Goal: Information Seeking & Learning: Learn about a topic

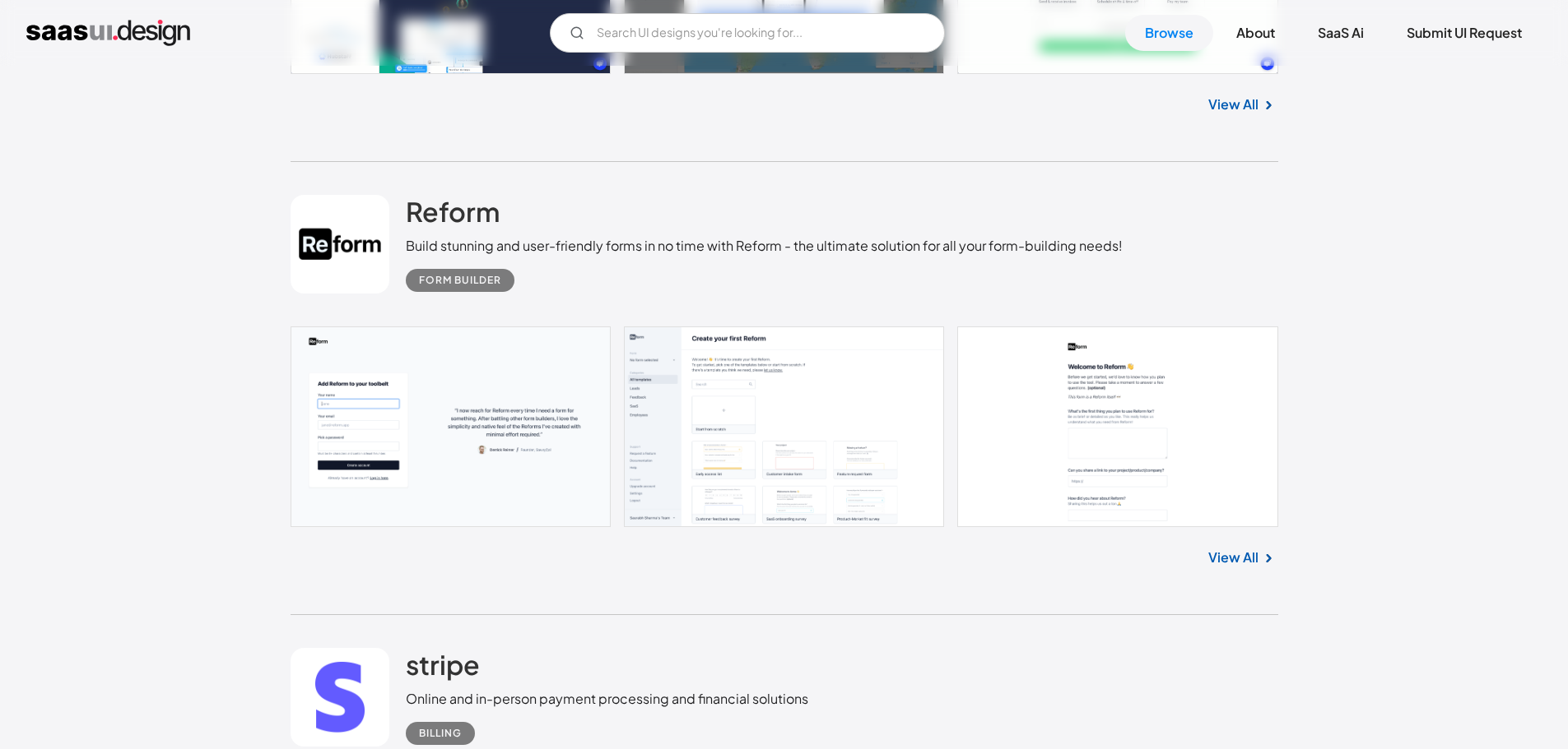
scroll to position [987, 0]
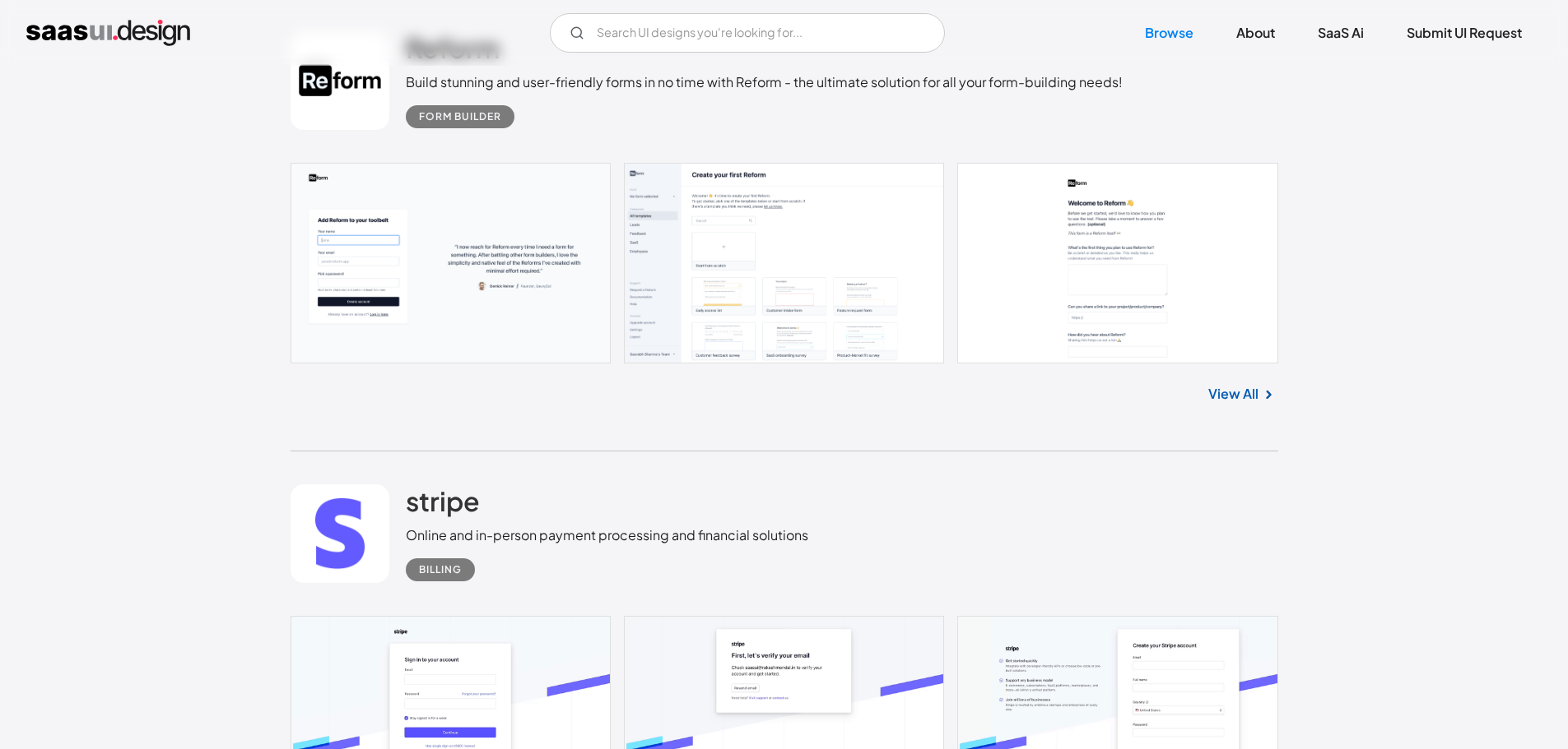
click at [764, 271] on link at bounding box center [784, 263] width 987 height 201
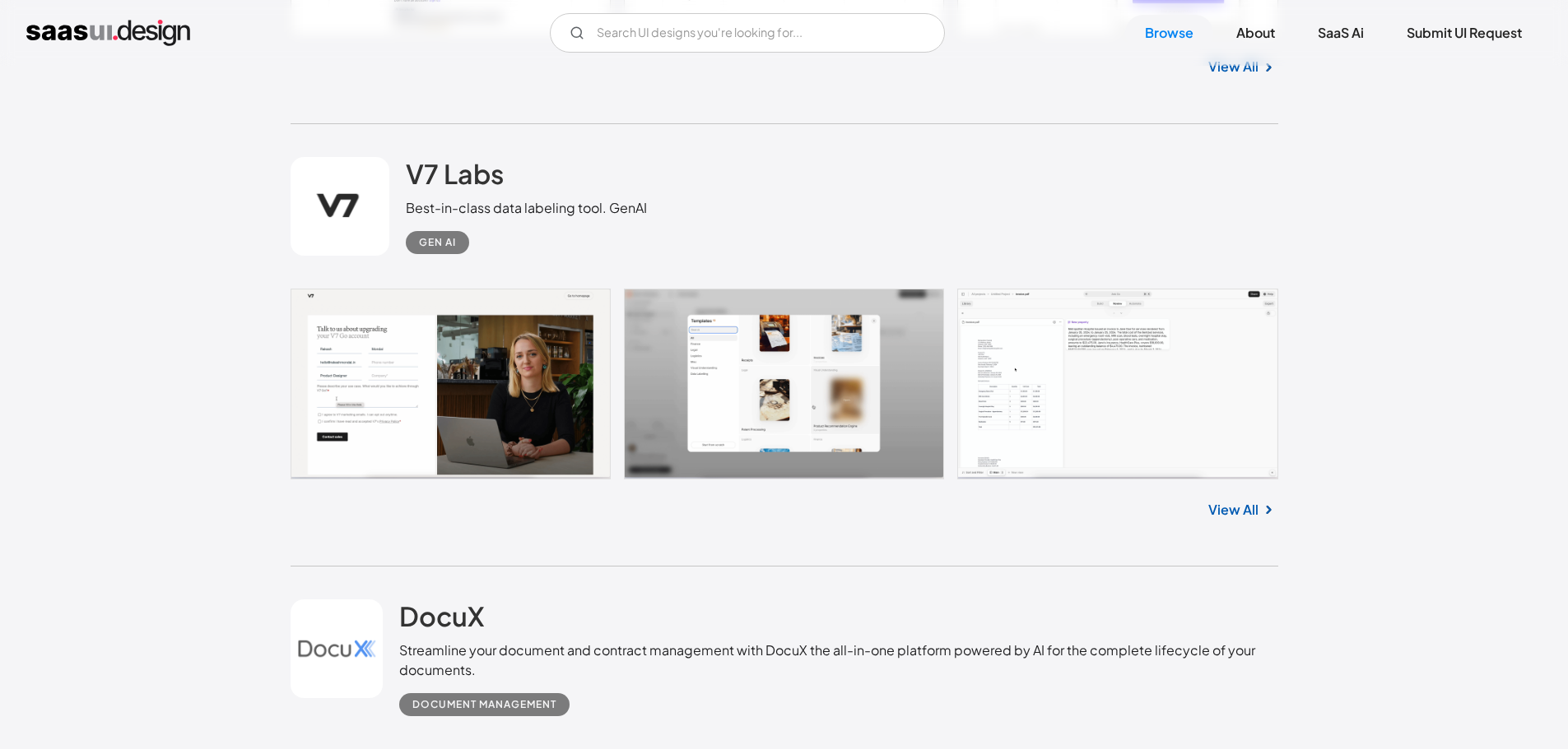
scroll to position [1974, 0]
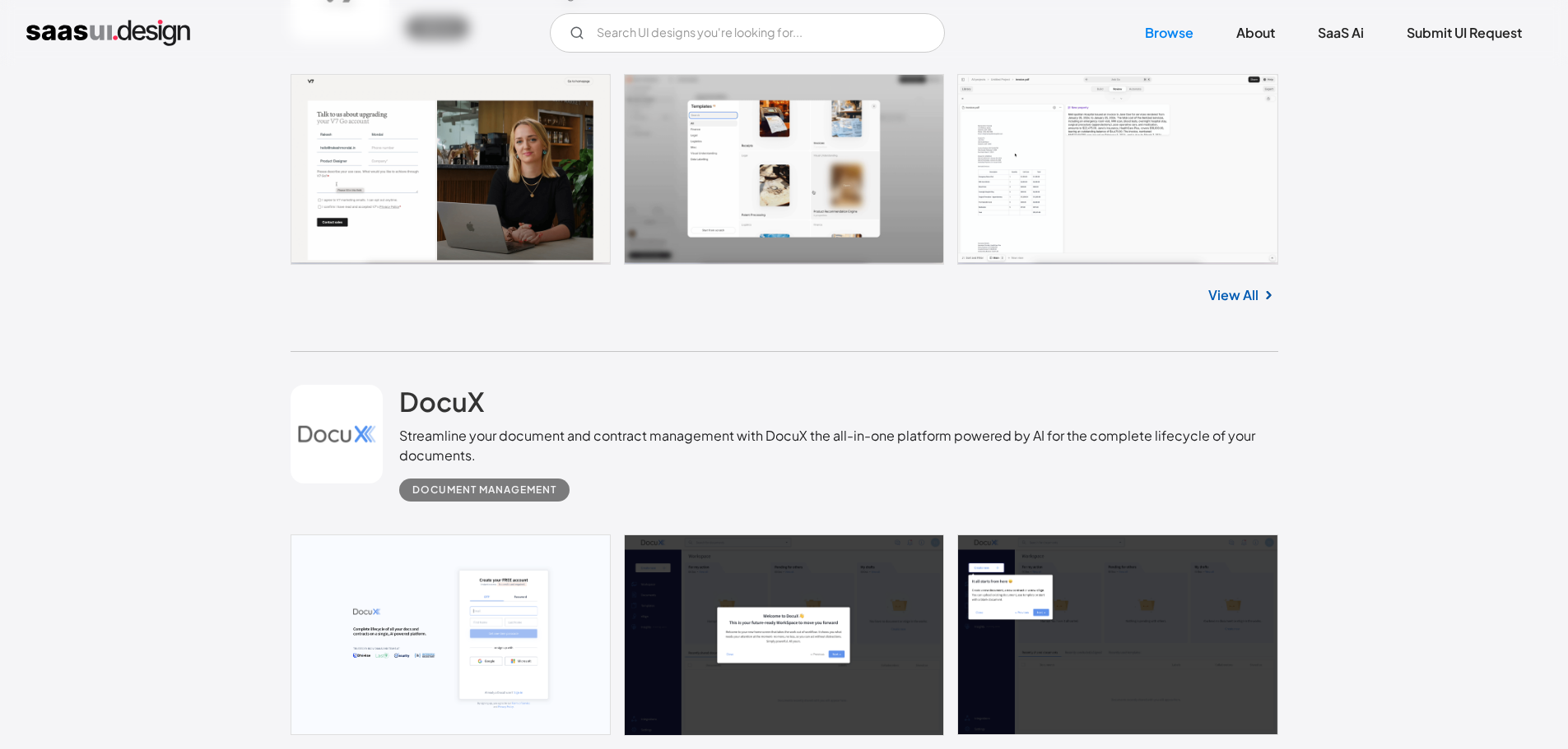
click at [505, 189] on link at bounding box center [784, 169] width 987 height 191
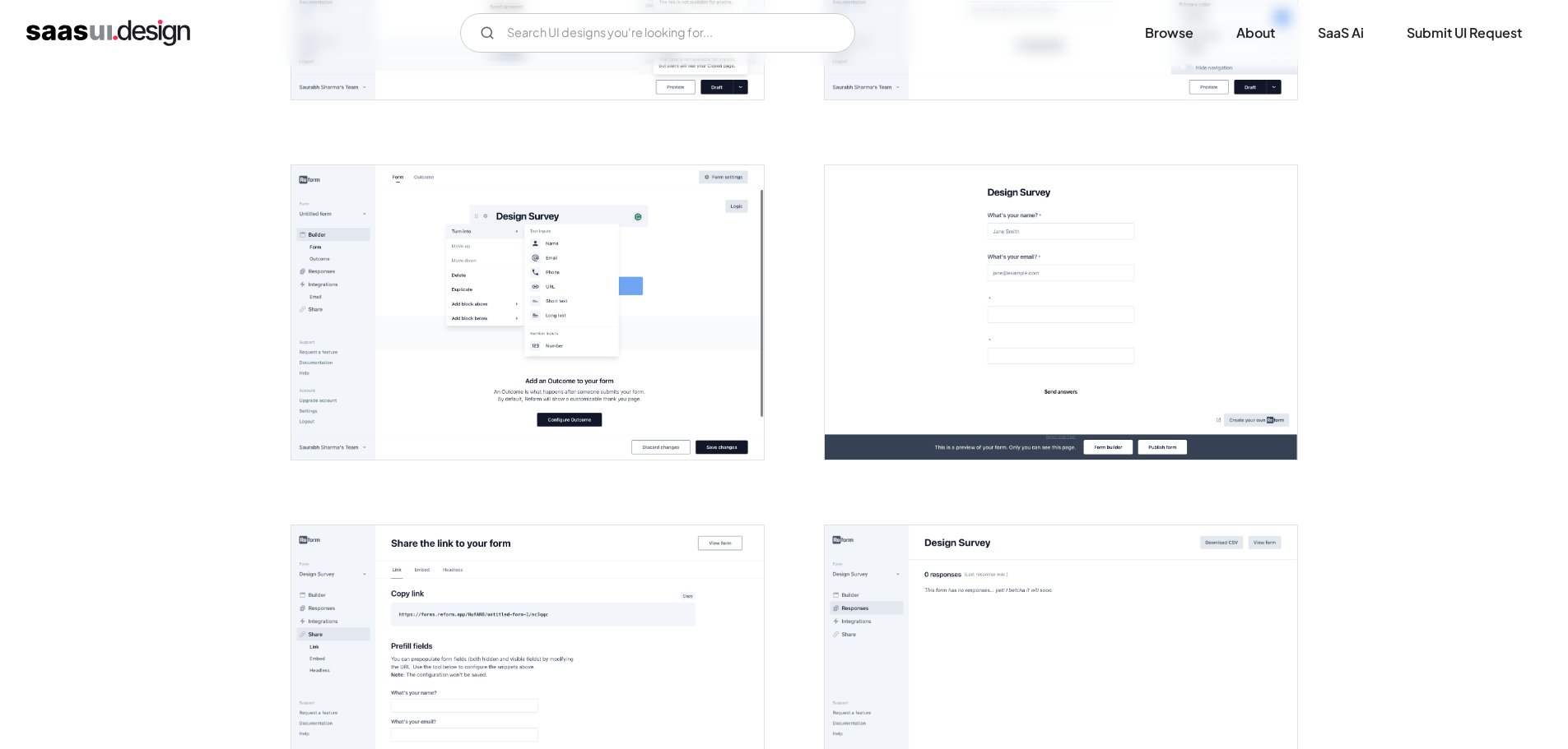
scroll to position [1471, 0]
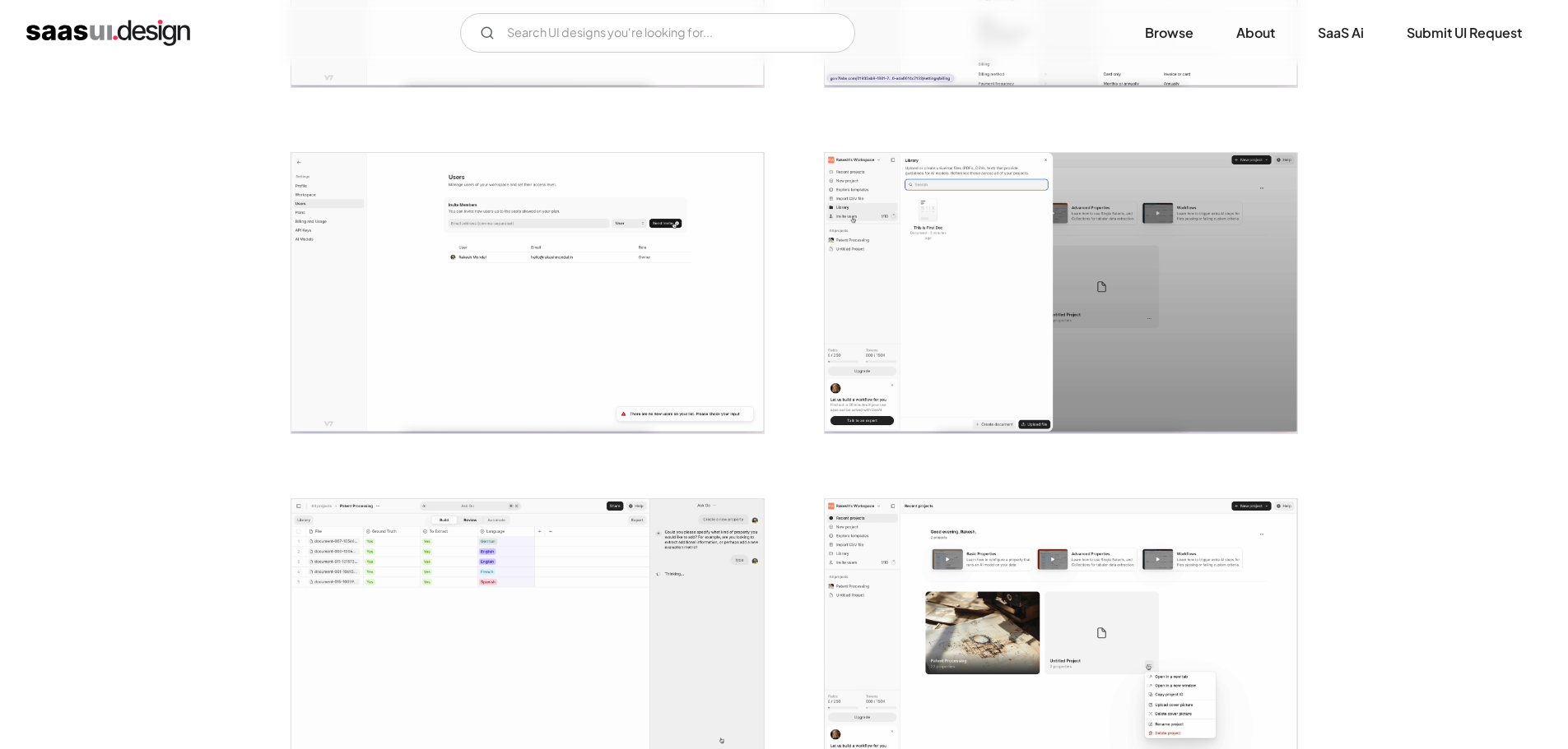
scroll to position [2303, 0]
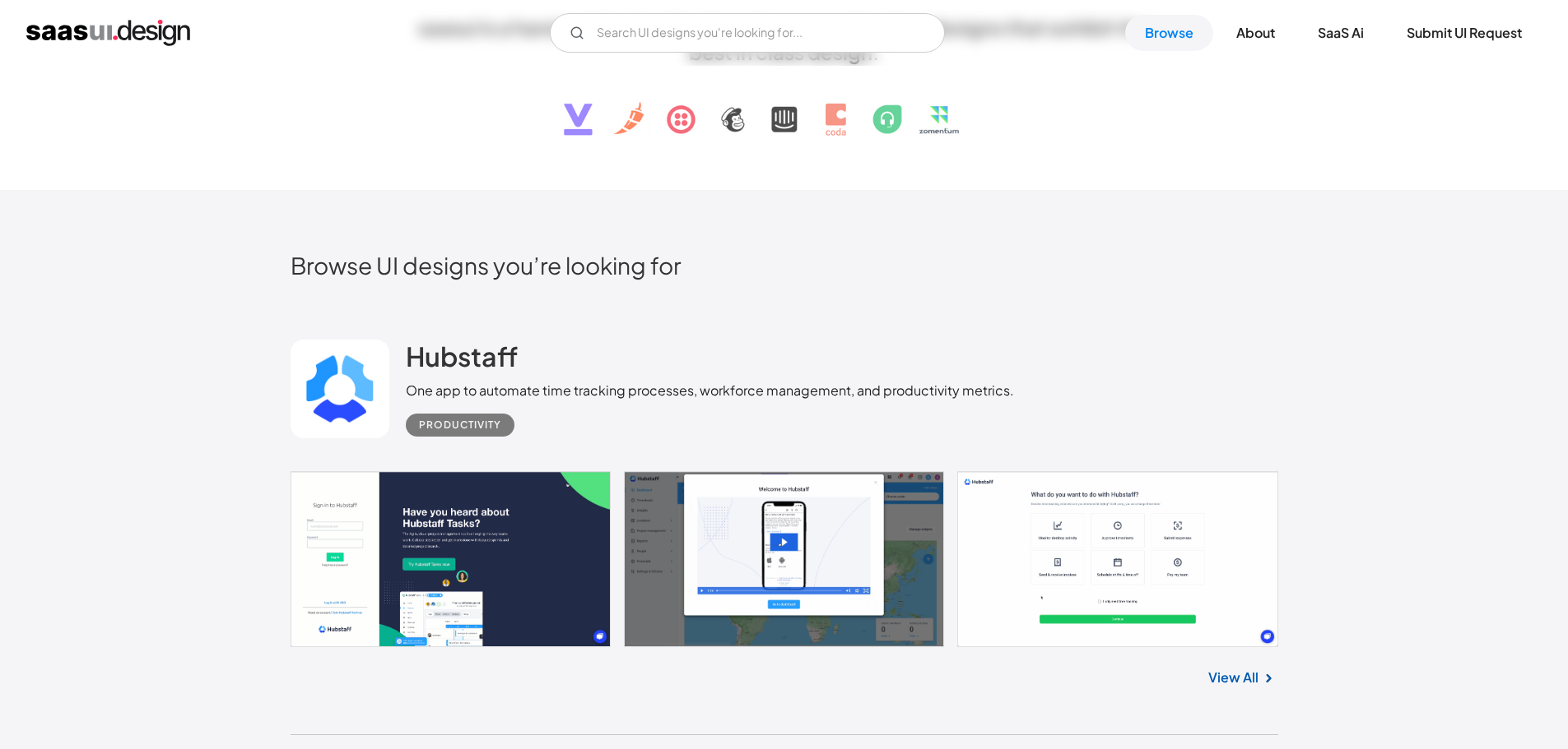
scroll to position [246, 0]
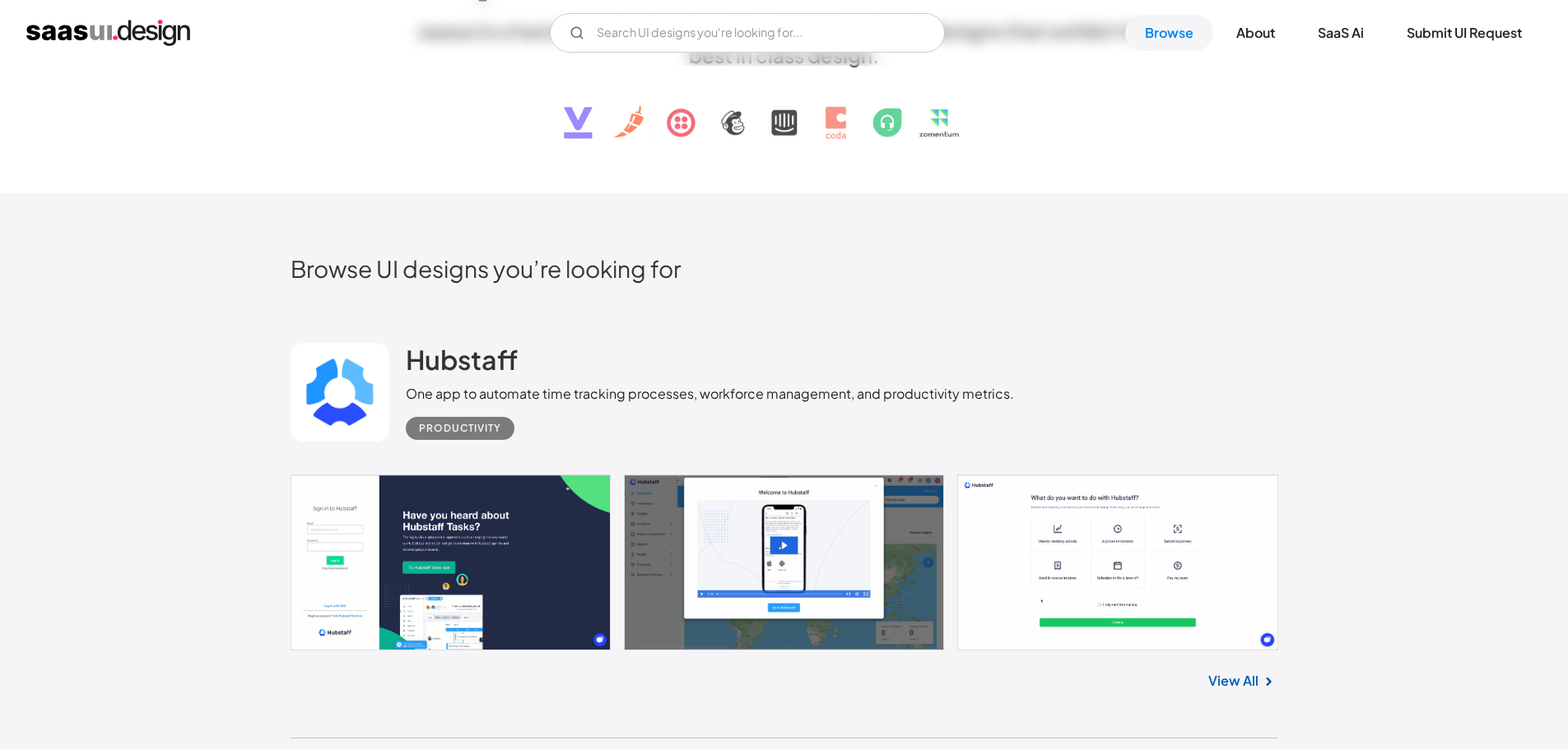
drag, startPoint x: 234, startPoint y: 42, endPoint x: 20, endPoint y: 18, distance: 215.3
click at [20, 18] on div "V7 Labs Gen AI Application Design Best-in-class data labeling tool. GenAI Close…" at bounding box center [784, 32] width 1568 height 39
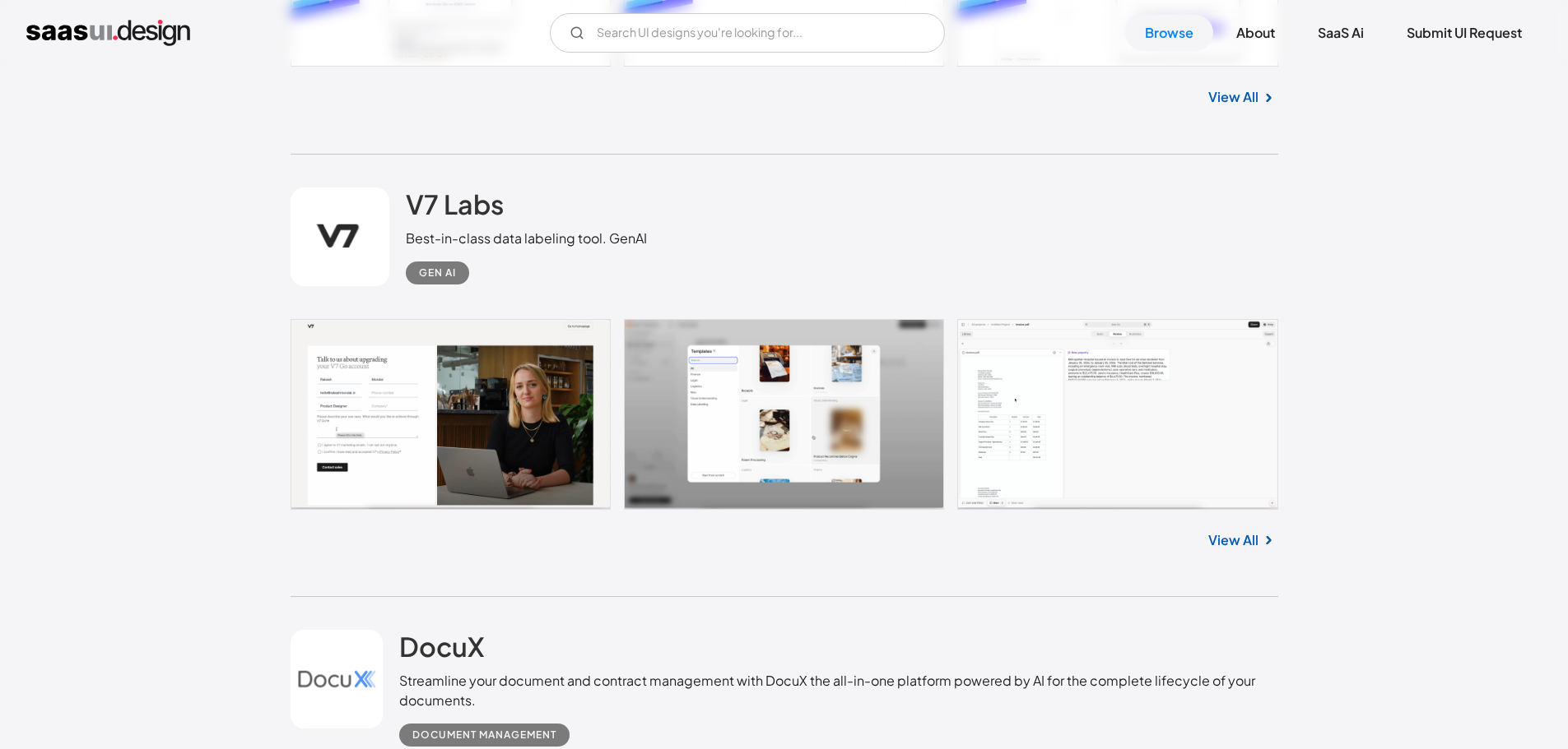
scroll to position [1645, 0]
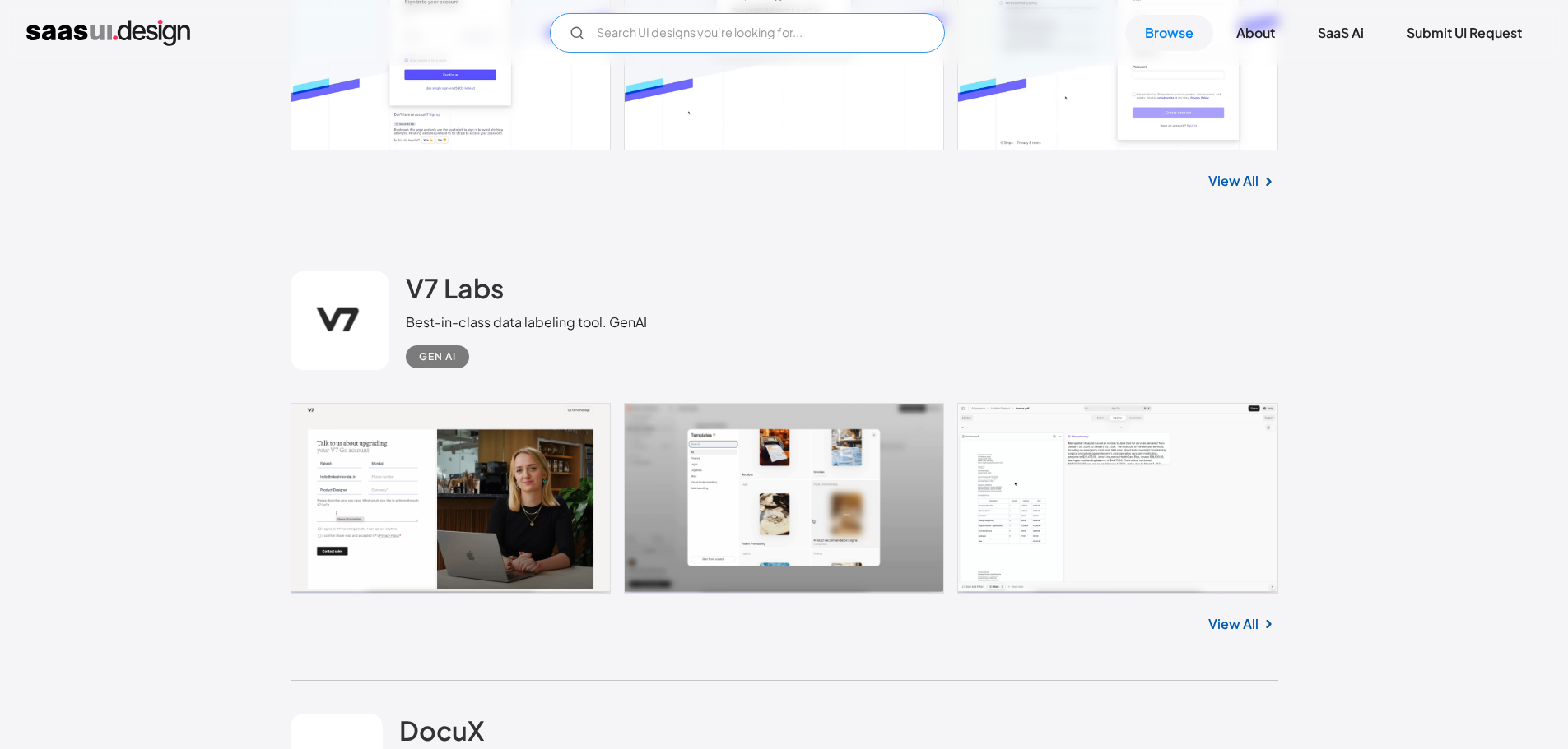
click at [712, 33] on input "Email Form" at bounding box center [748, 32] width 395 height 39
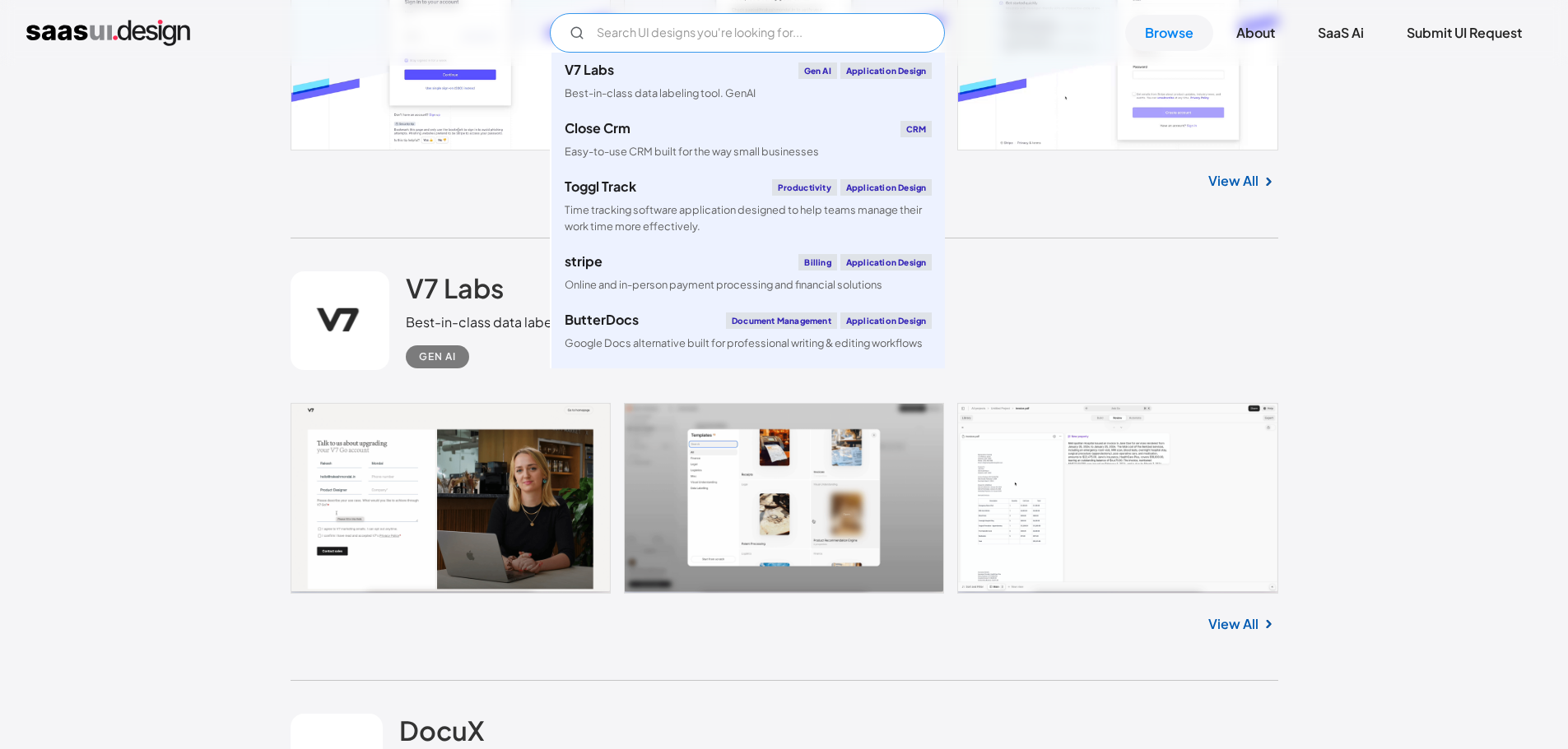
paste input "admin dashboard"
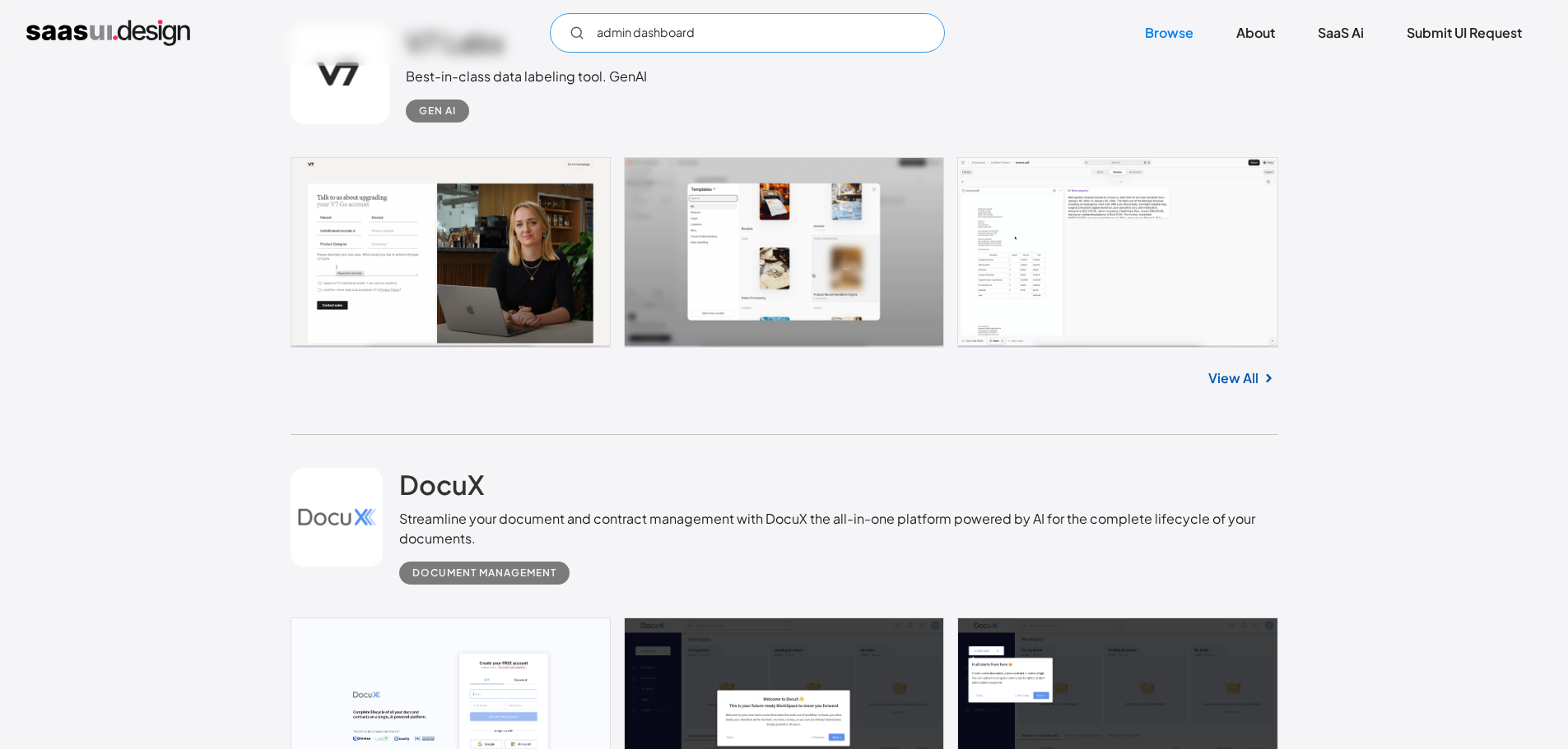
scroll to position [2057, 0]
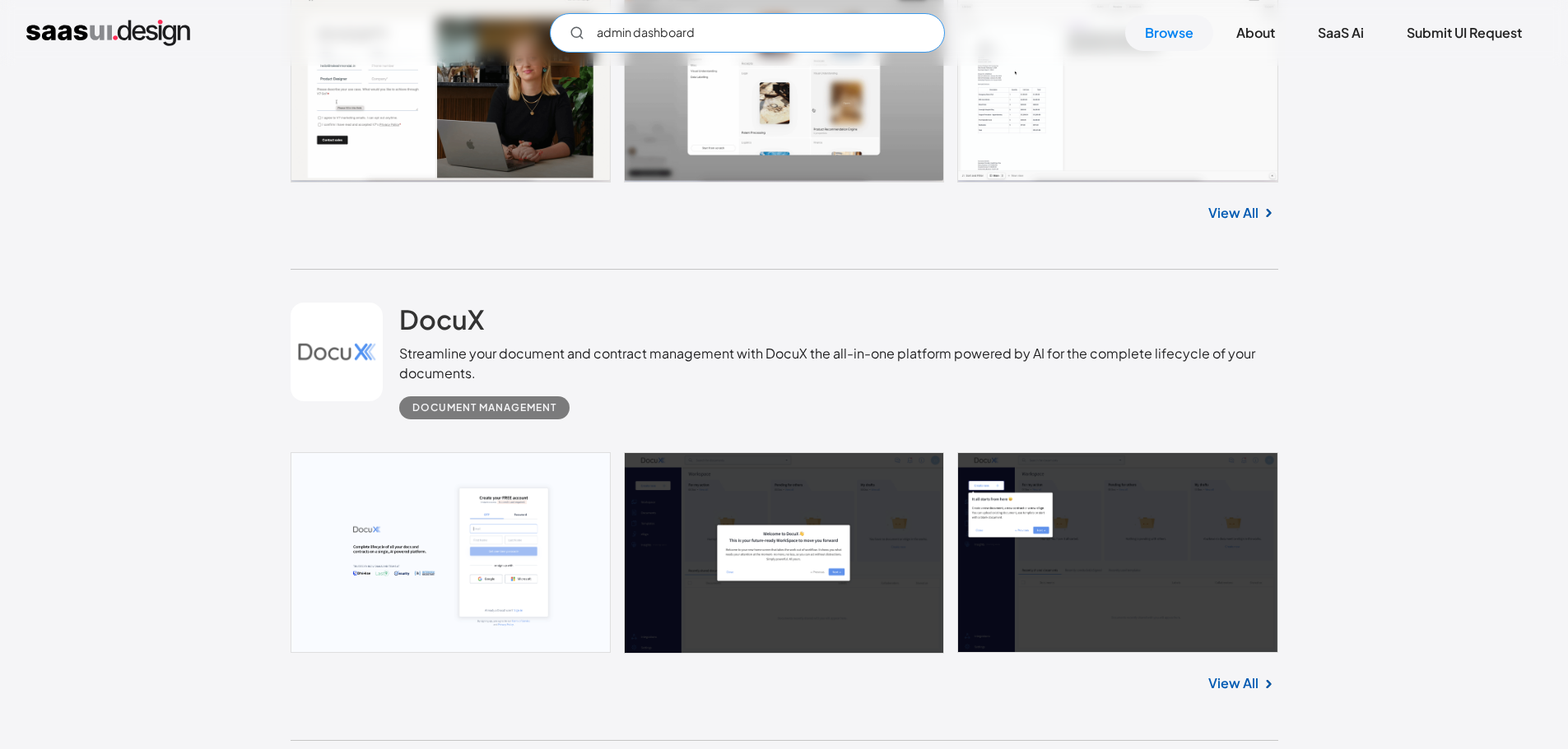
type input "admin dashboard"
click at [766, 558] on link at bounding box center [784, 553] width 987 height 201
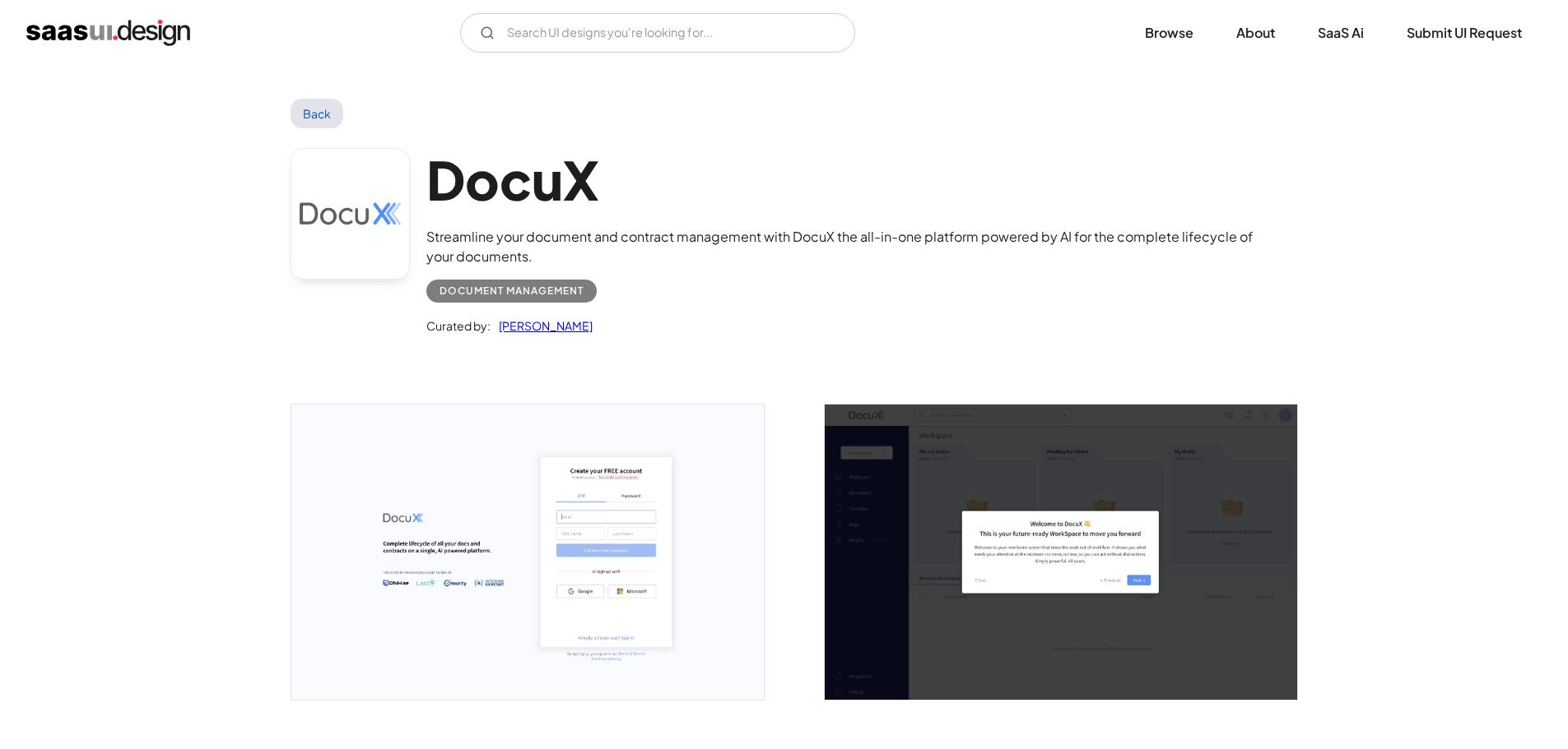
click at [563, 570] on img "open lightbox" at bounding box center [527, 552] width 472 height 296
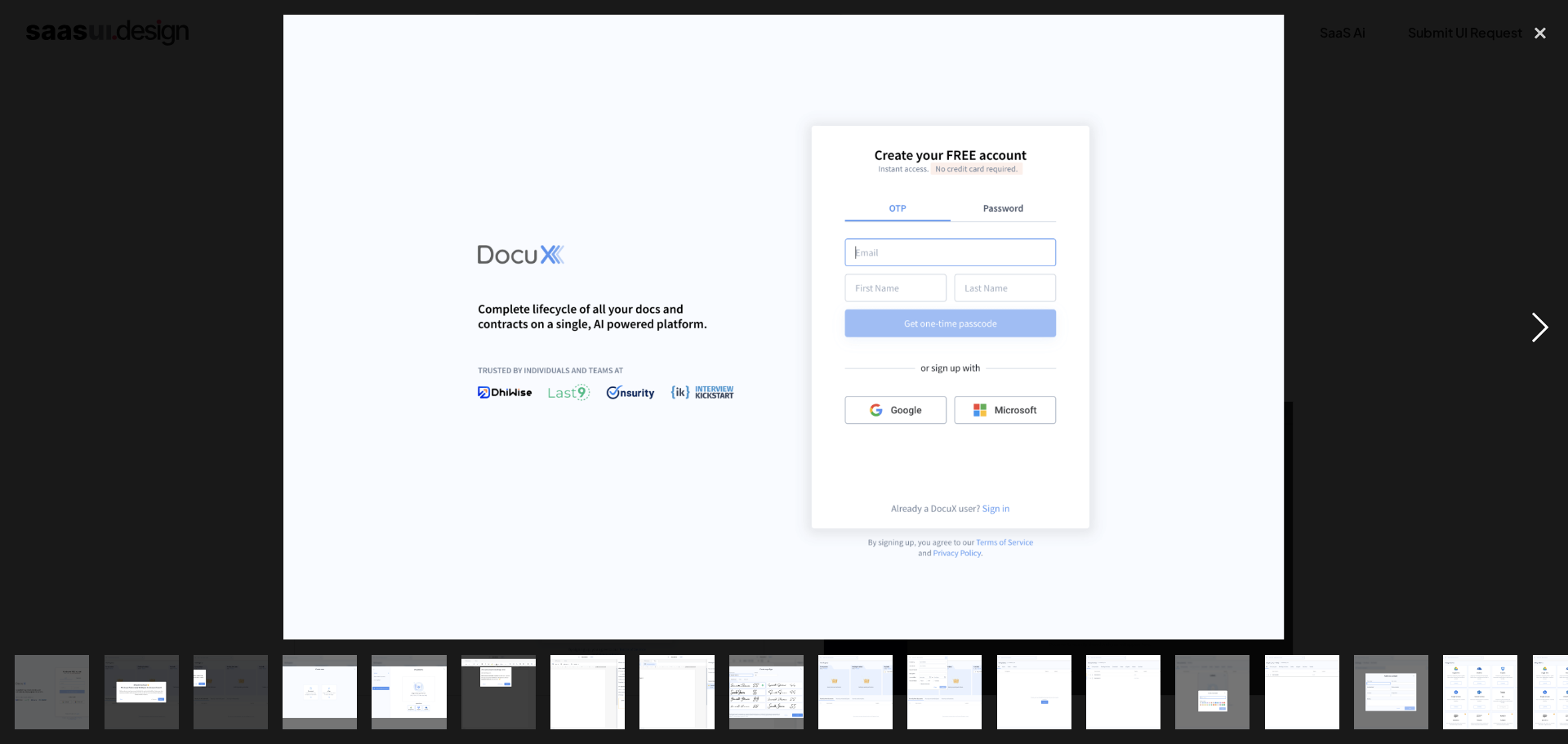
click at [1555, 335] on div "next image" at bounding box center [1540, 327] width 56 height 625
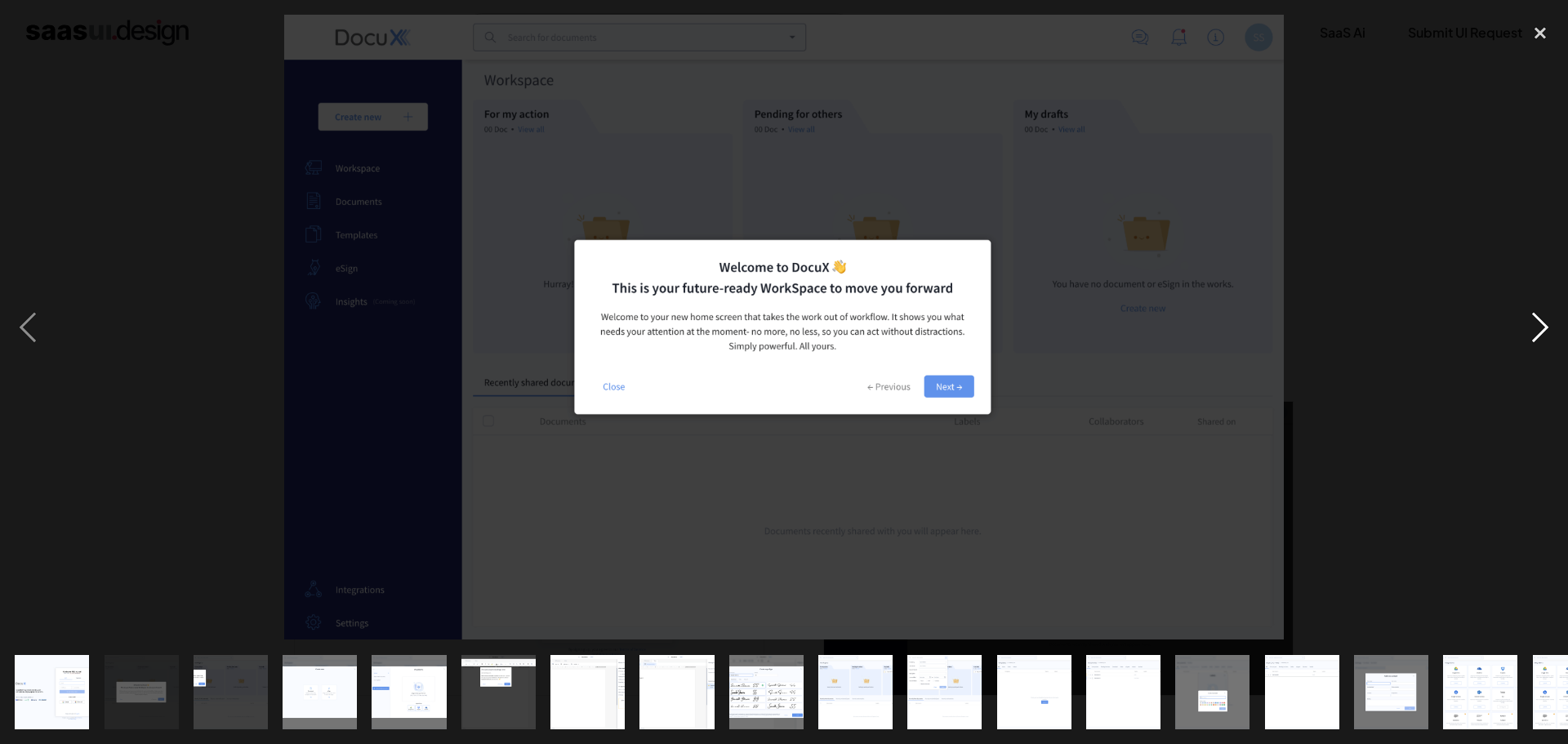
click at [1555, 333] on div "next image" at bounding box center [1540, 327] width 56 height 625
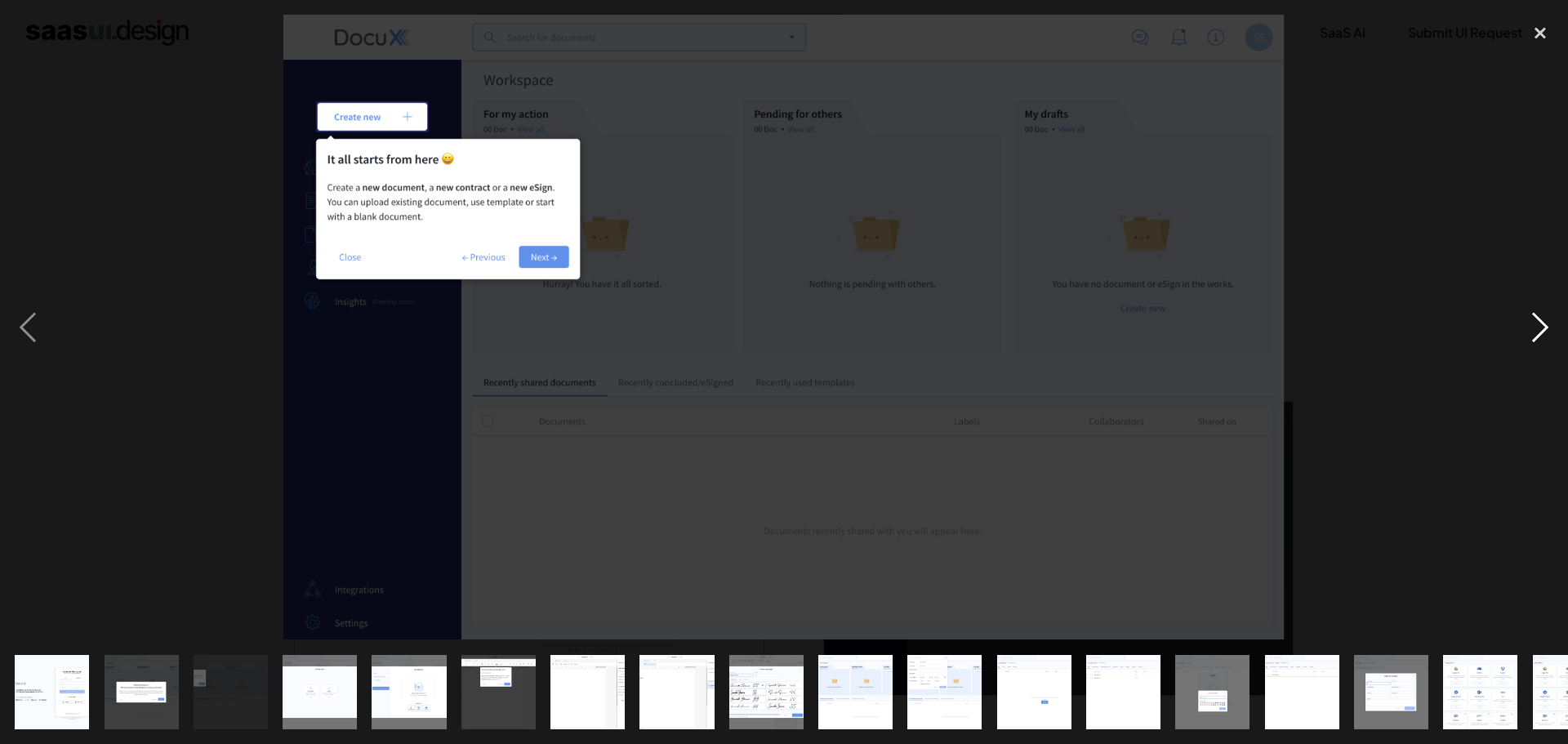
click at [1555, 330] on div "next image" at bounding box center [1540, 327] width 56 height 625
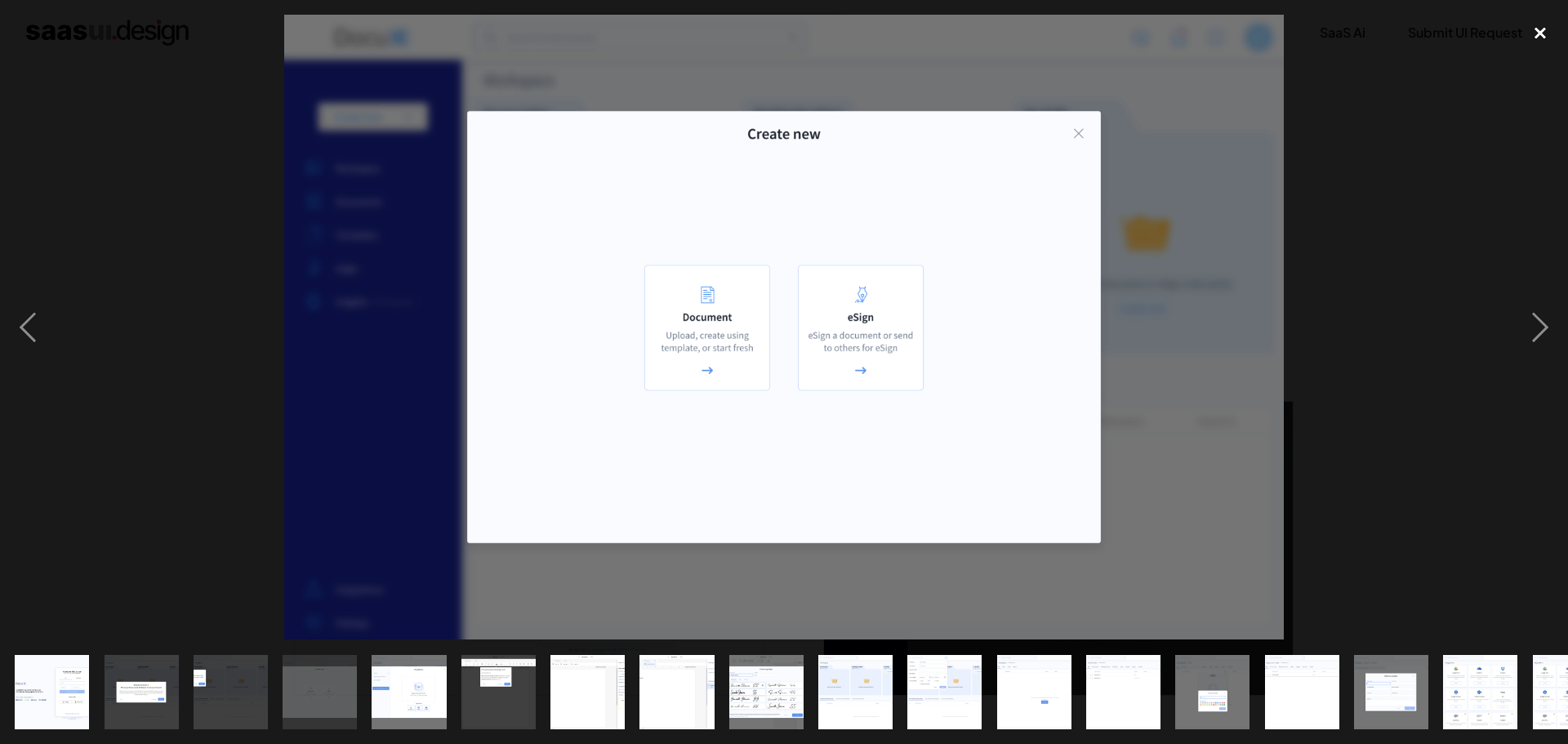
click at [1537, 34] on div "close lightbox" at bounding box center [1540, 32] width 56 height 36
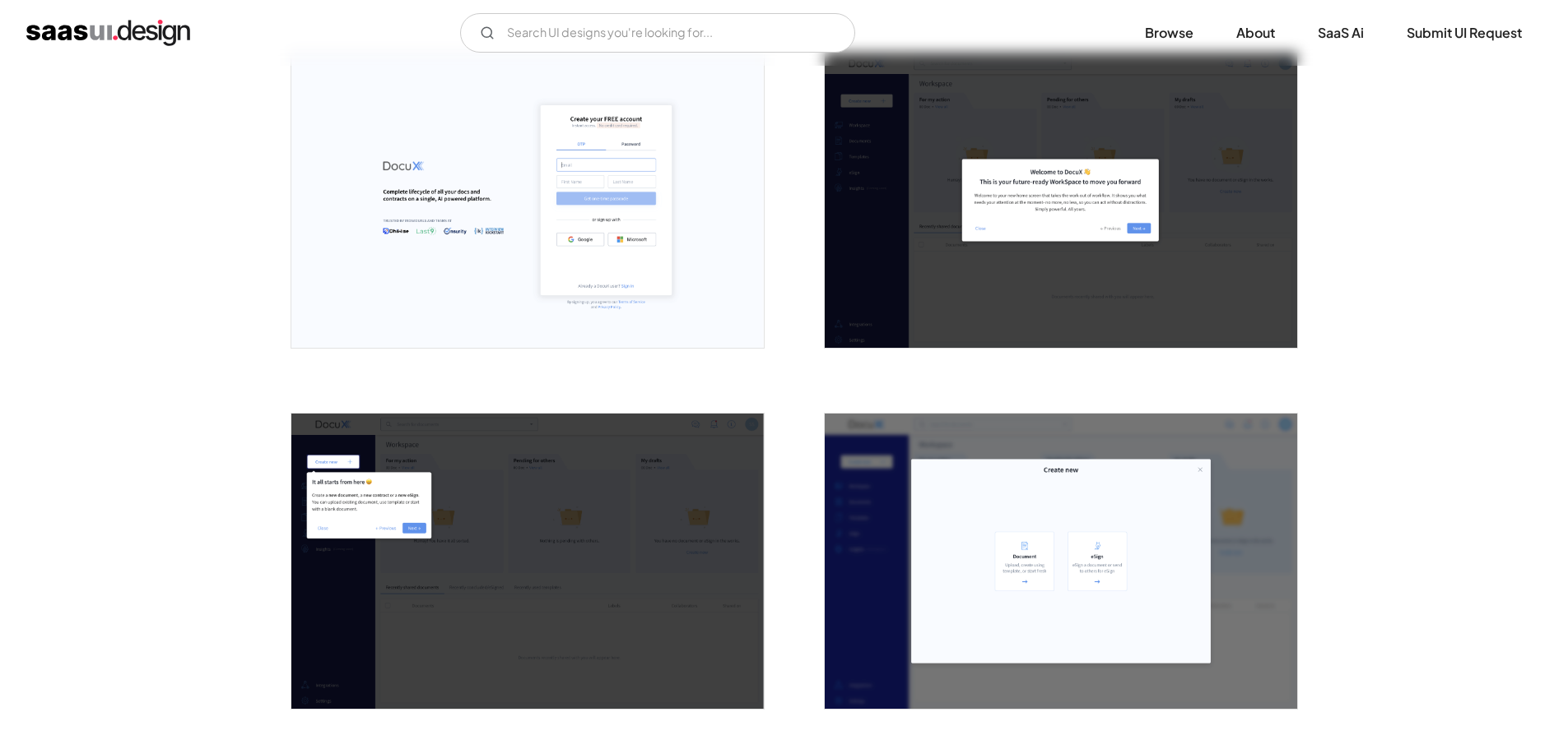
scroll to position [576, 0]
